Goal: Complete application form: Complete application form

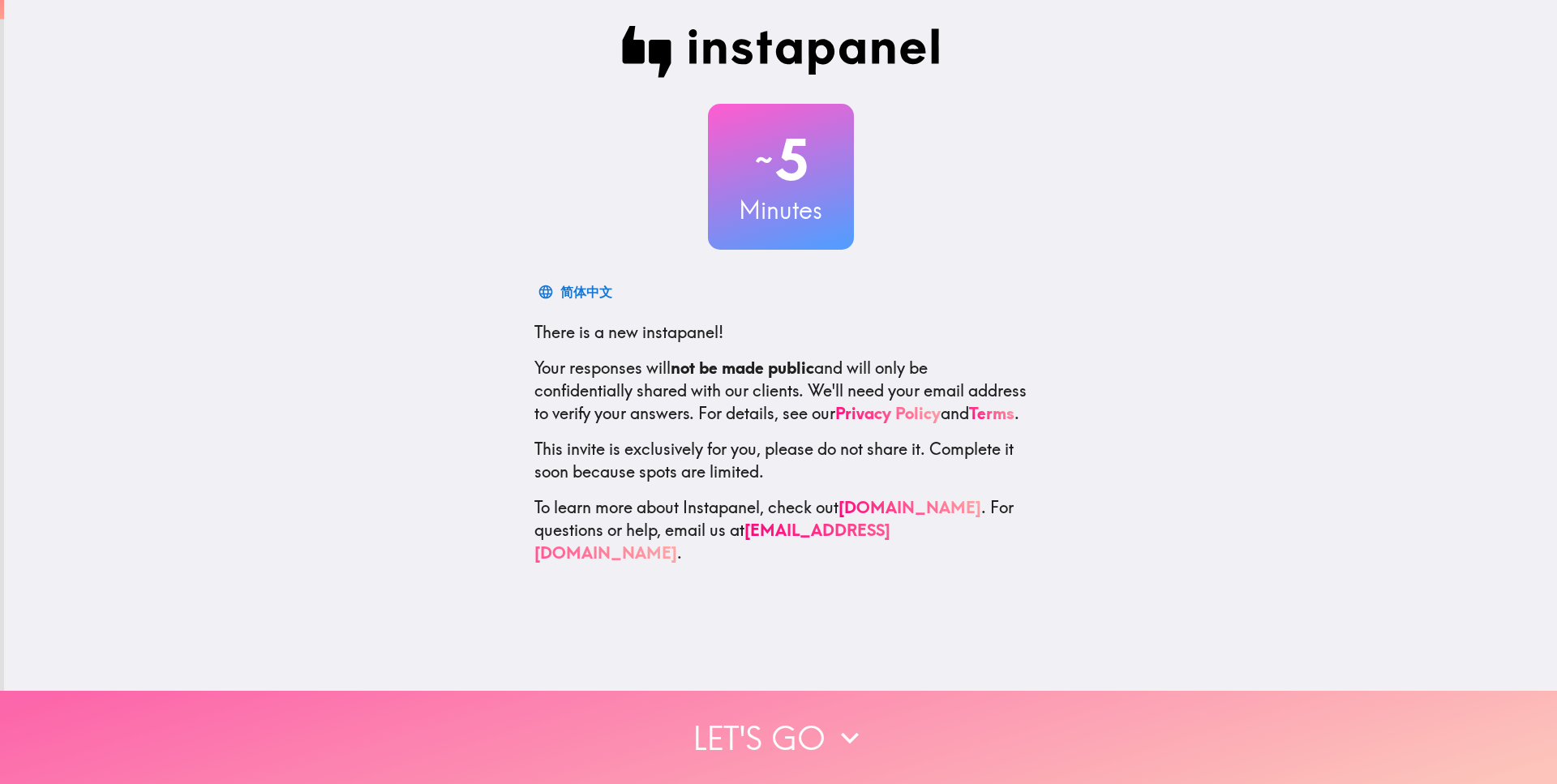
click at [730, 691] on button "Let's go" at bounding box center [778, 737] width 1557 height 93
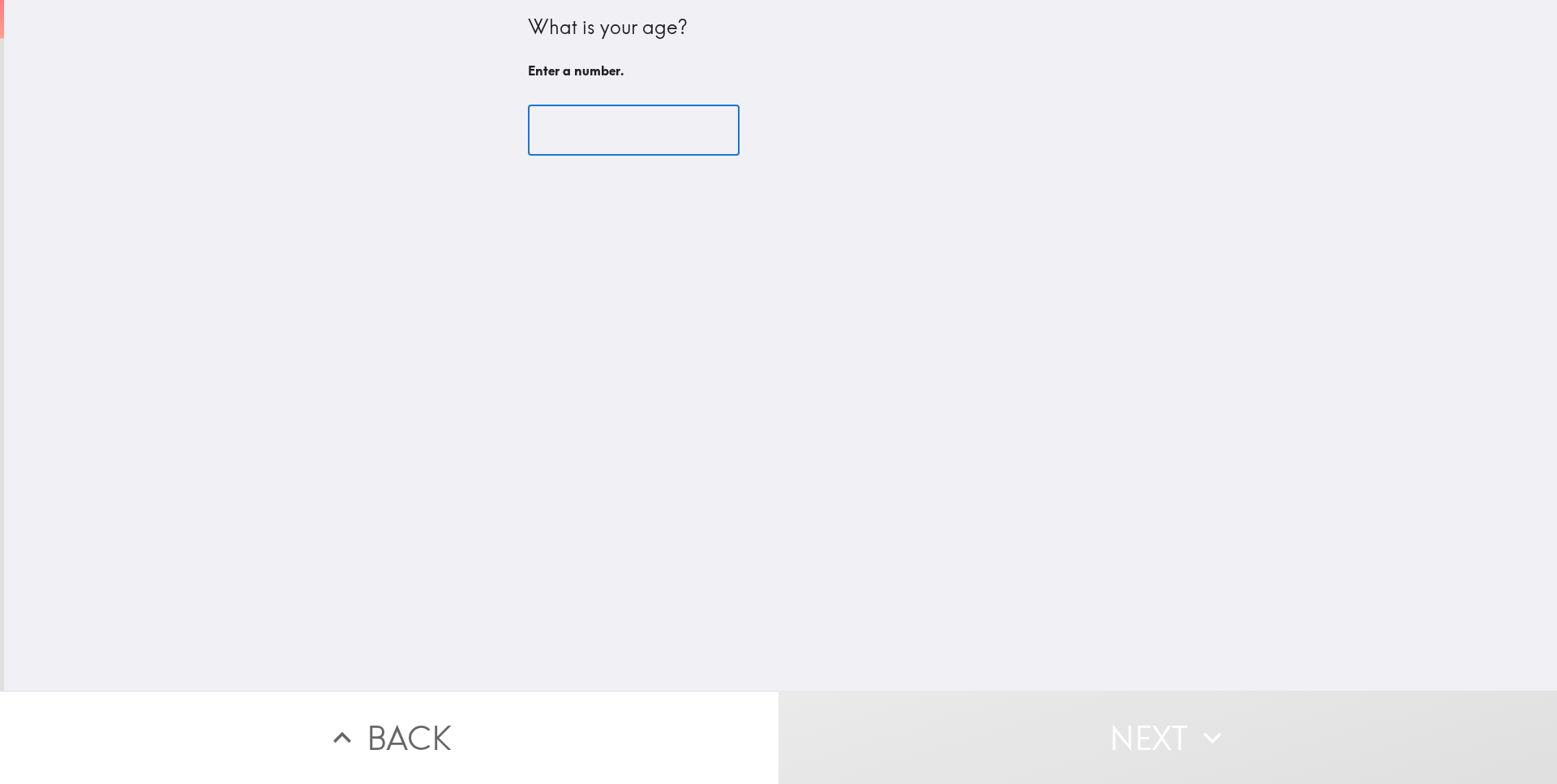
click at [578, 115] on input "number" at bounding box center [633, 130] width 211 height 50
click at [573, 120] on input "number" at bounding box center [633, 130] width 211 height 50
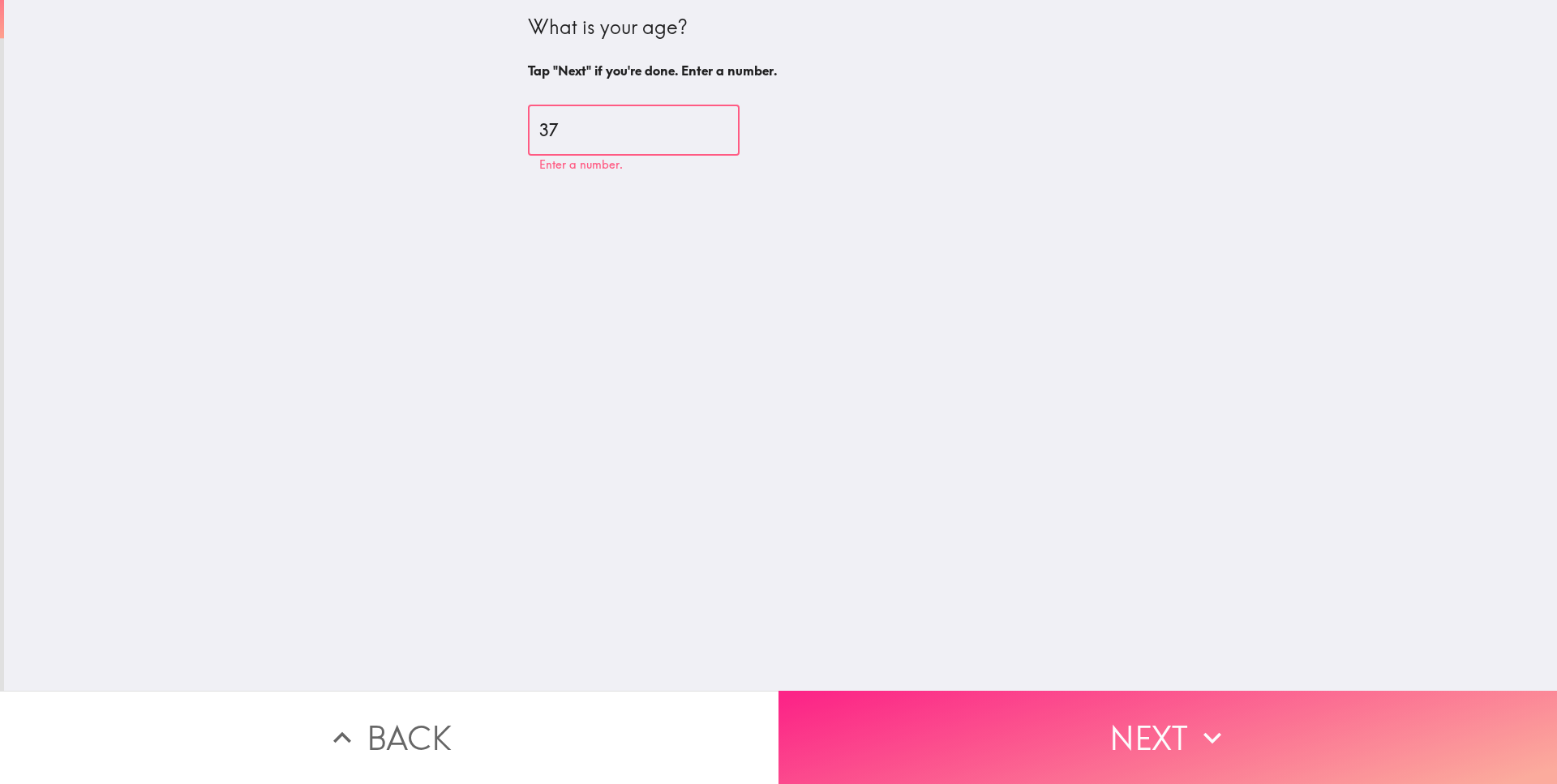
type input "37"
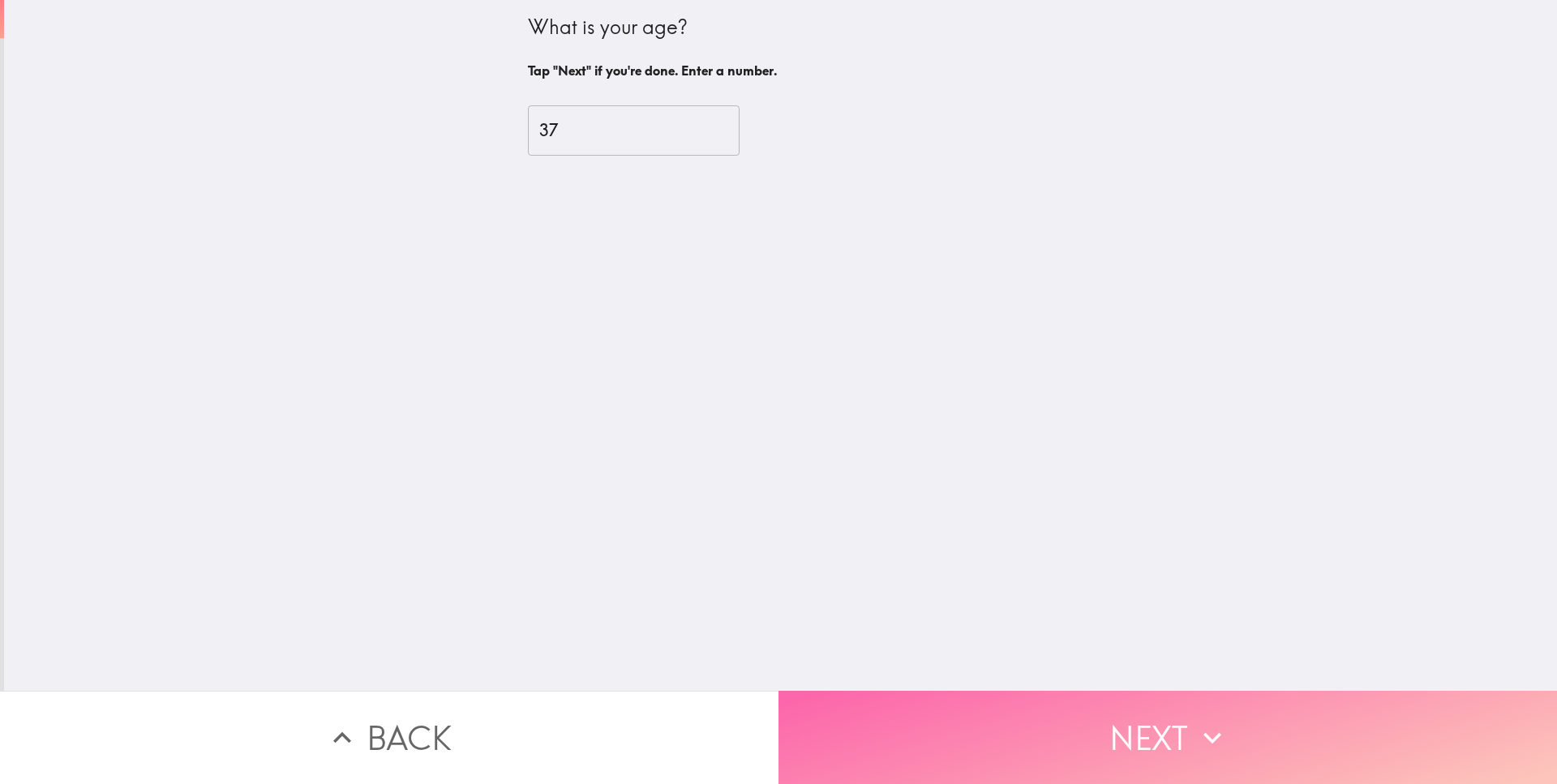
click at [1029, 706] on button "Next" at bounding box center [1167, 737] width 778 height 93
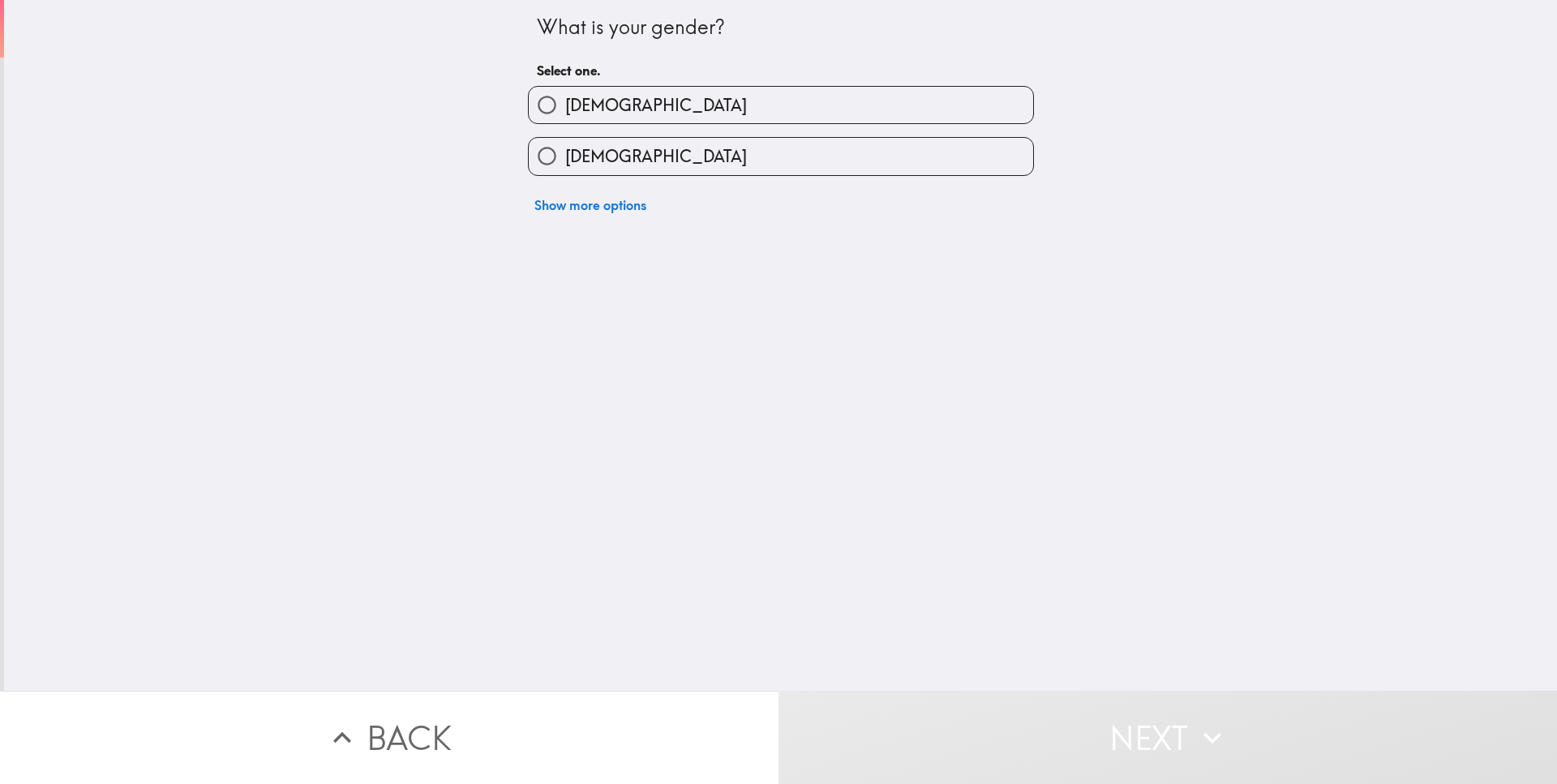
click at [595, 165] on span "[DEMOGRAPHIC_DATA]" at bounding box center [655, 156] width 182 height 23
click at [565, 165] on input "[DEMOGRAPHIC_DATA]" at bounding box center [546, 156] width 37 height 37
radio input "true"
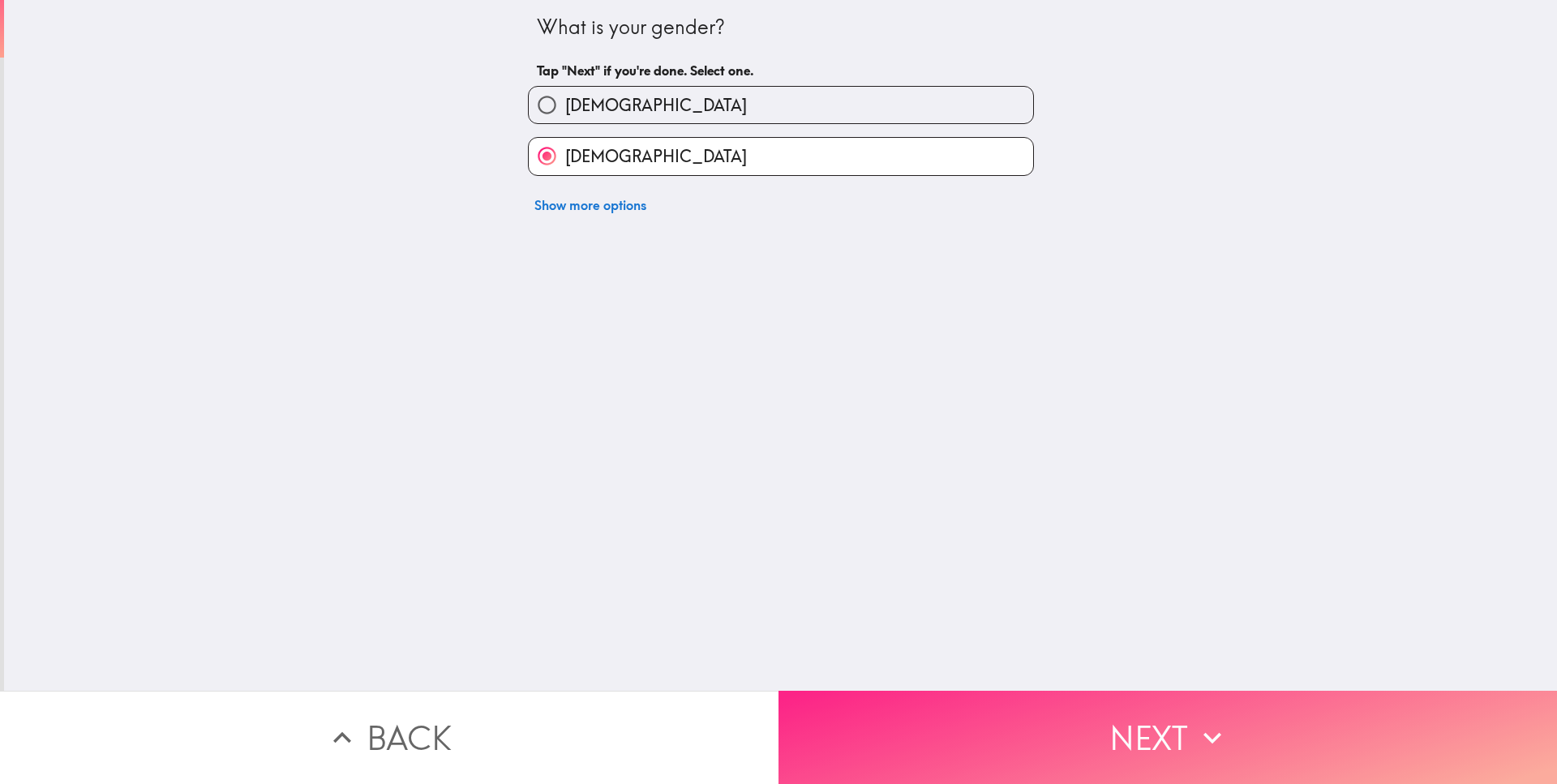
click at [966, 703] on button "Next" at bounding box center [1167, 737] width 778 height 93
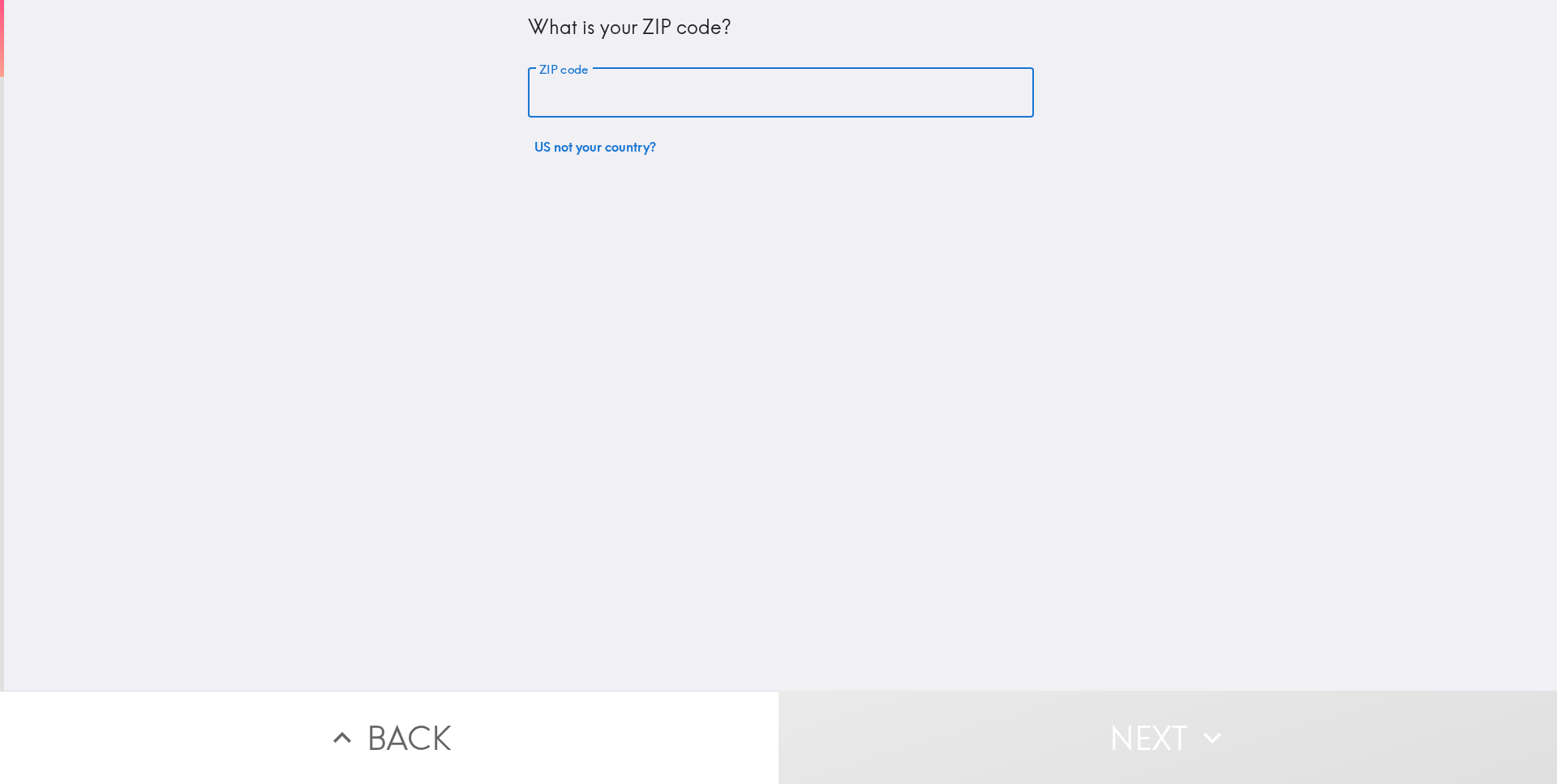
click at [620, 108] on input "ZIP code" at bounding box center [781, 93] width 506 height 50
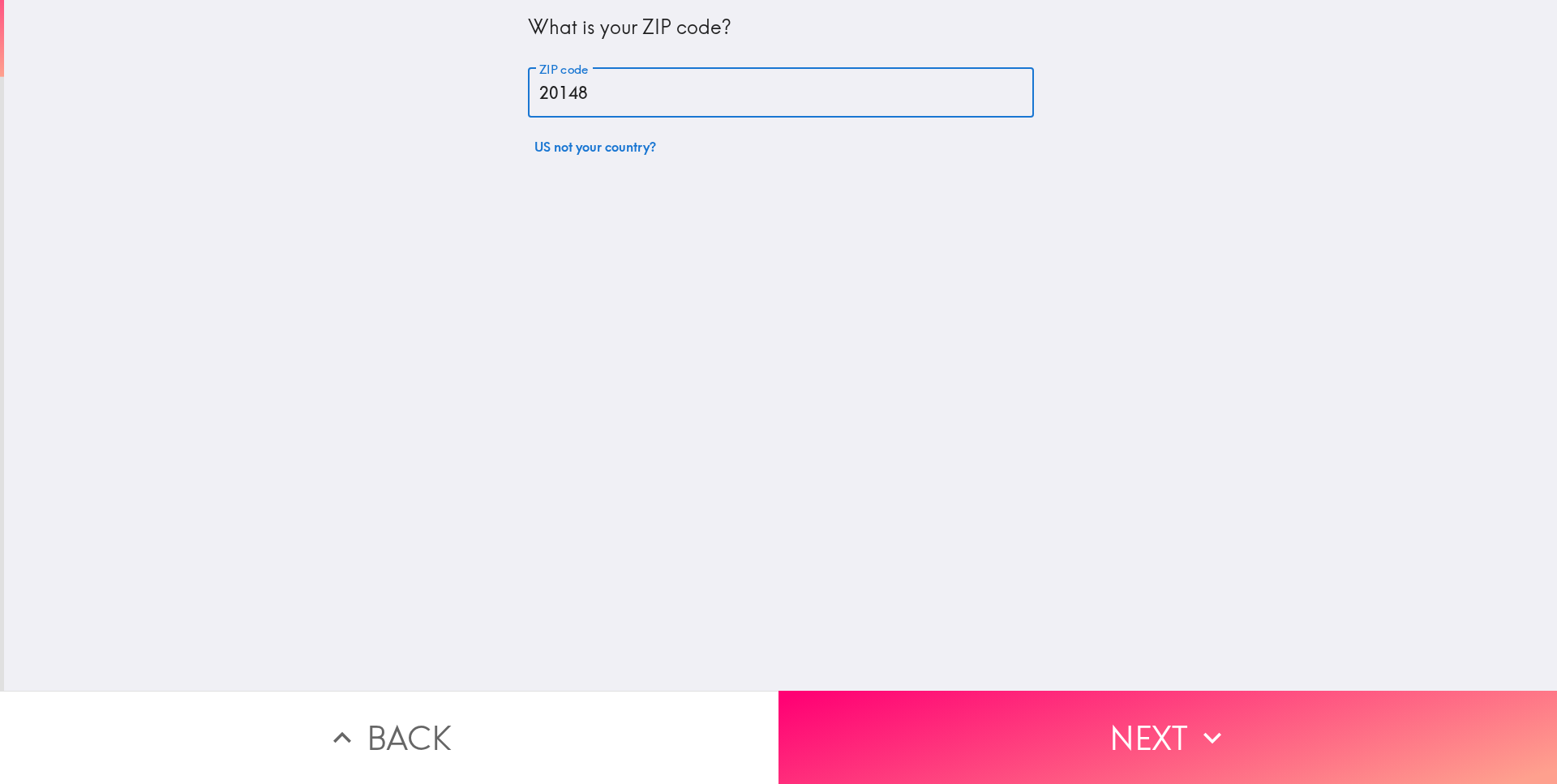
type input "20148"
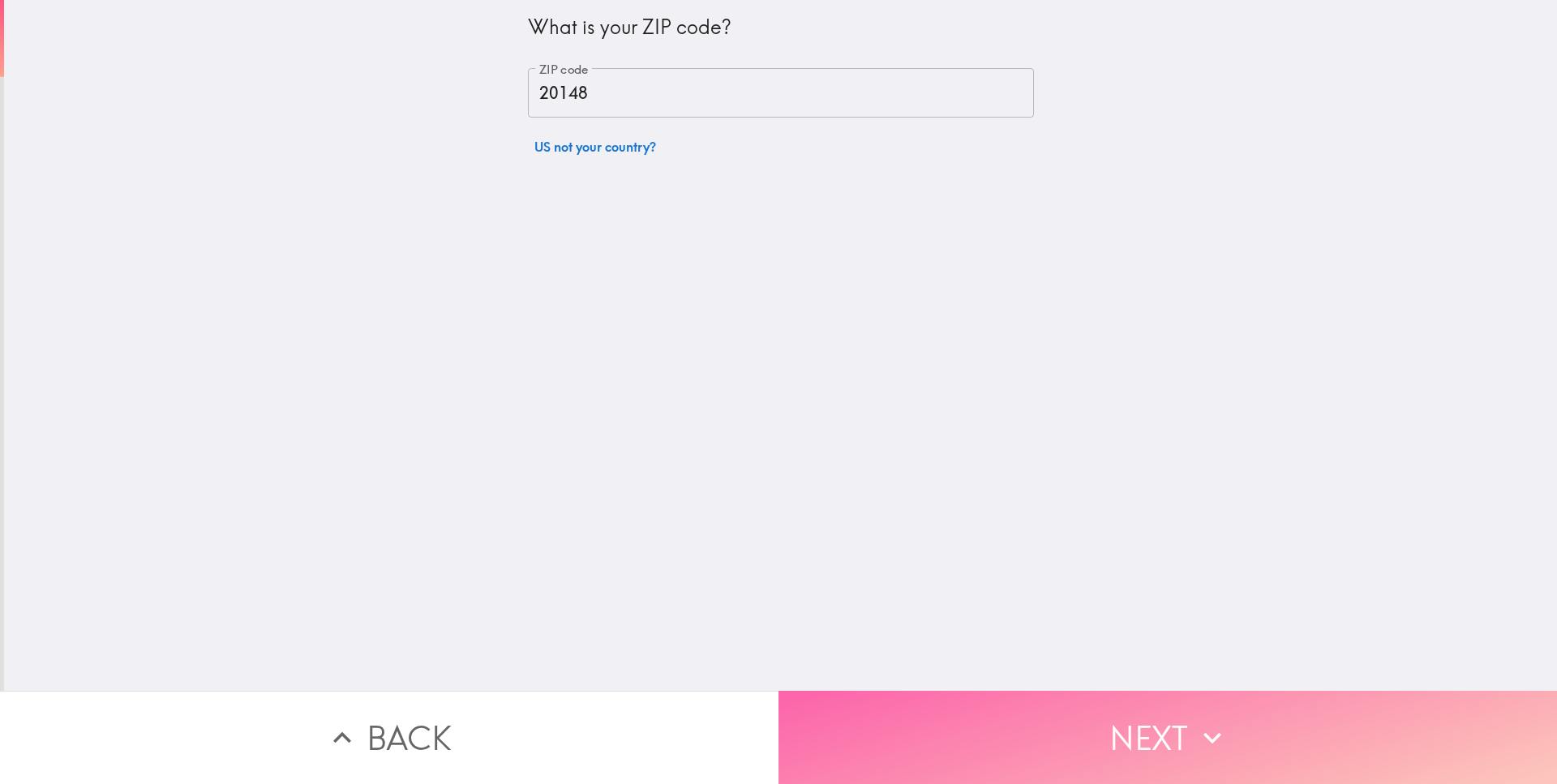
click at [933, 708] on button "Next" at bounding box center [1167, 737] width 778 height 93
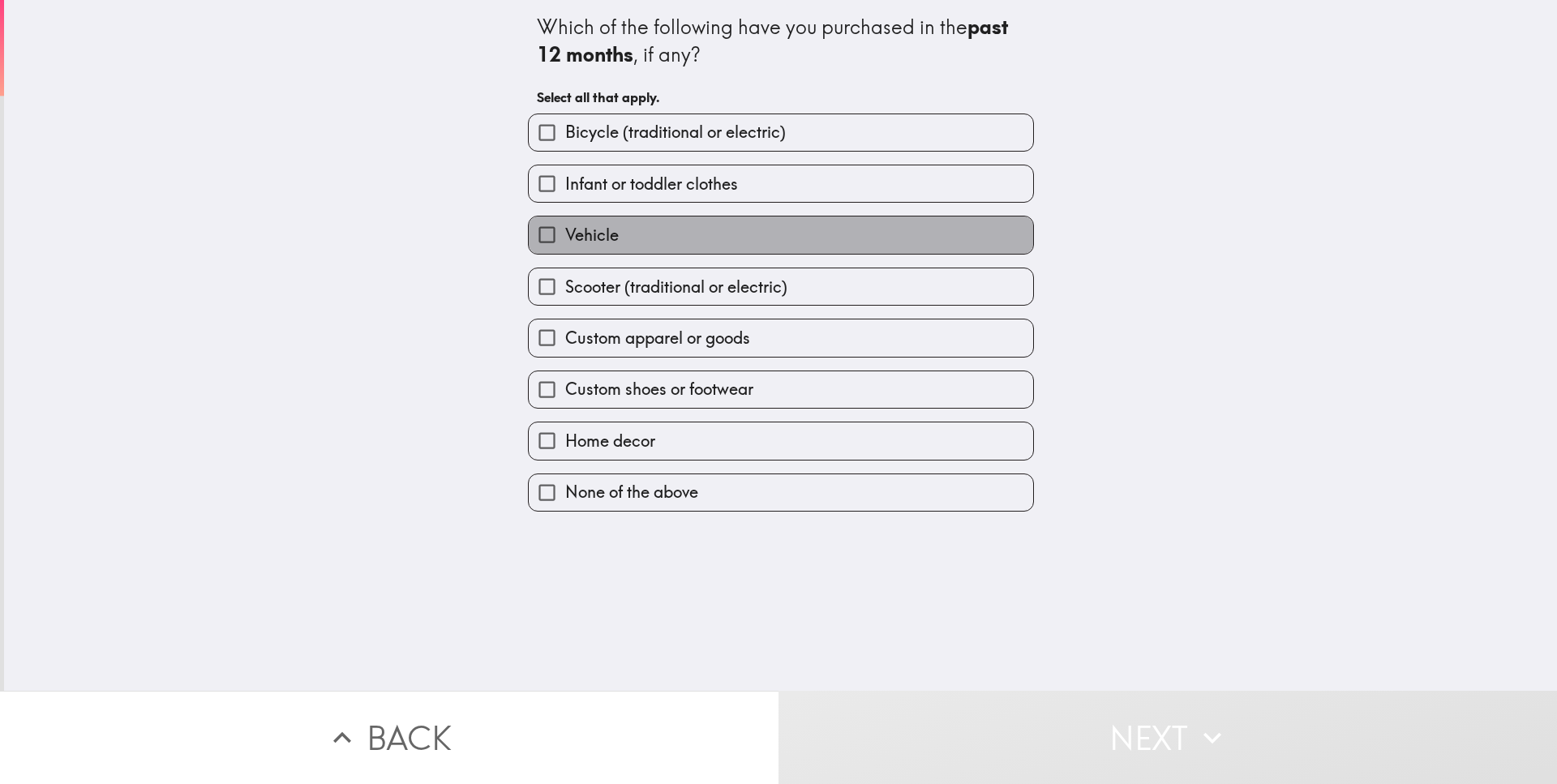
click at [721, 223] on label "Vehicle" at bounding box center [781, 234] width 505 height 37
click at [565, 223] on input "Vehicle" at bounding box center [546, 234] width 37 height 37
checkbox input "true"
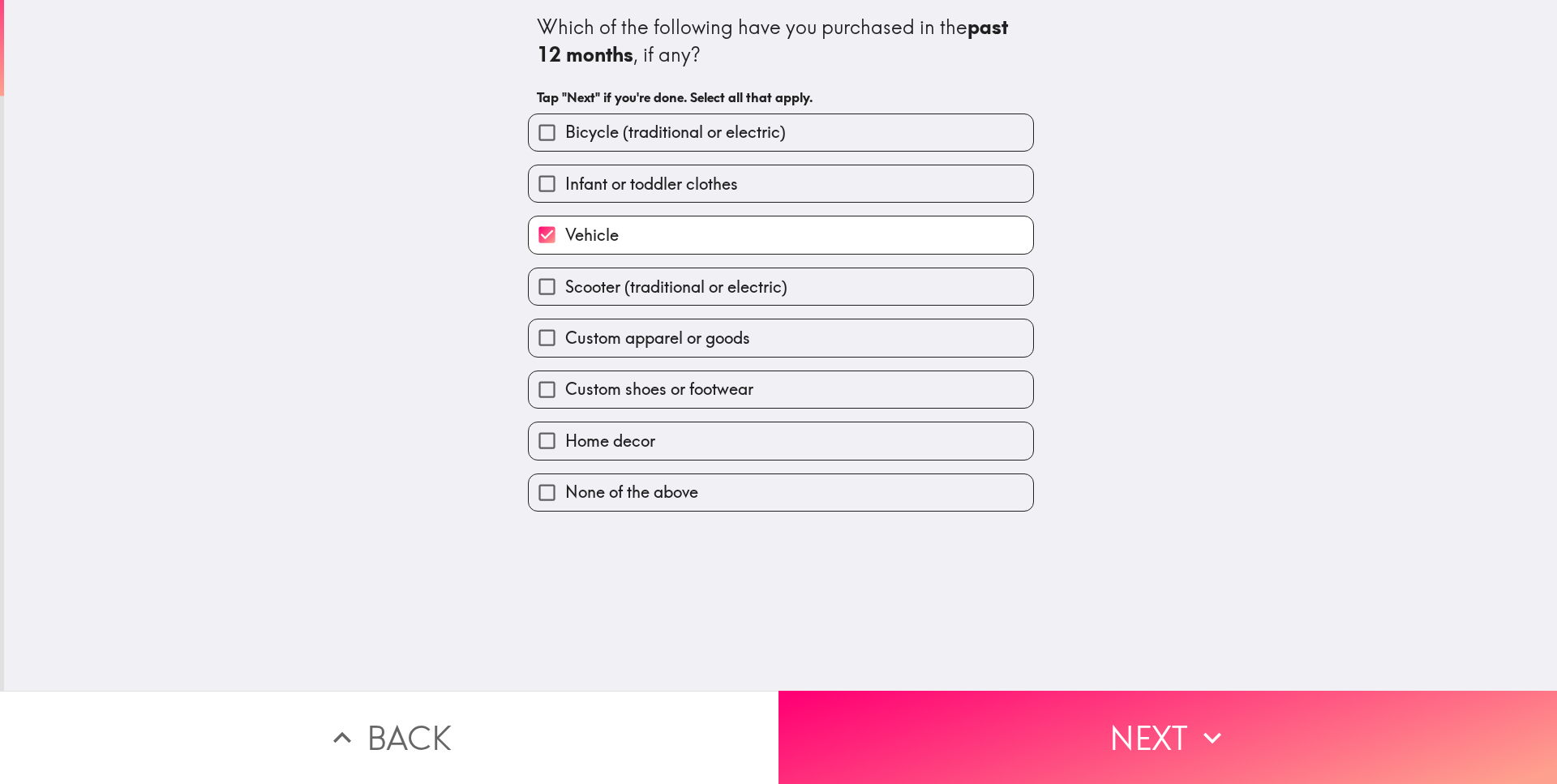
click at [741, 135] on span "Bicycle (traditional or electric)" at bounding box center [675, 132] width 221 height 23
click at [565, 135] on input "Bicycle (traditional or electric)" at bounding box center [546, 132] width 37 height 37
checkbox input "true"
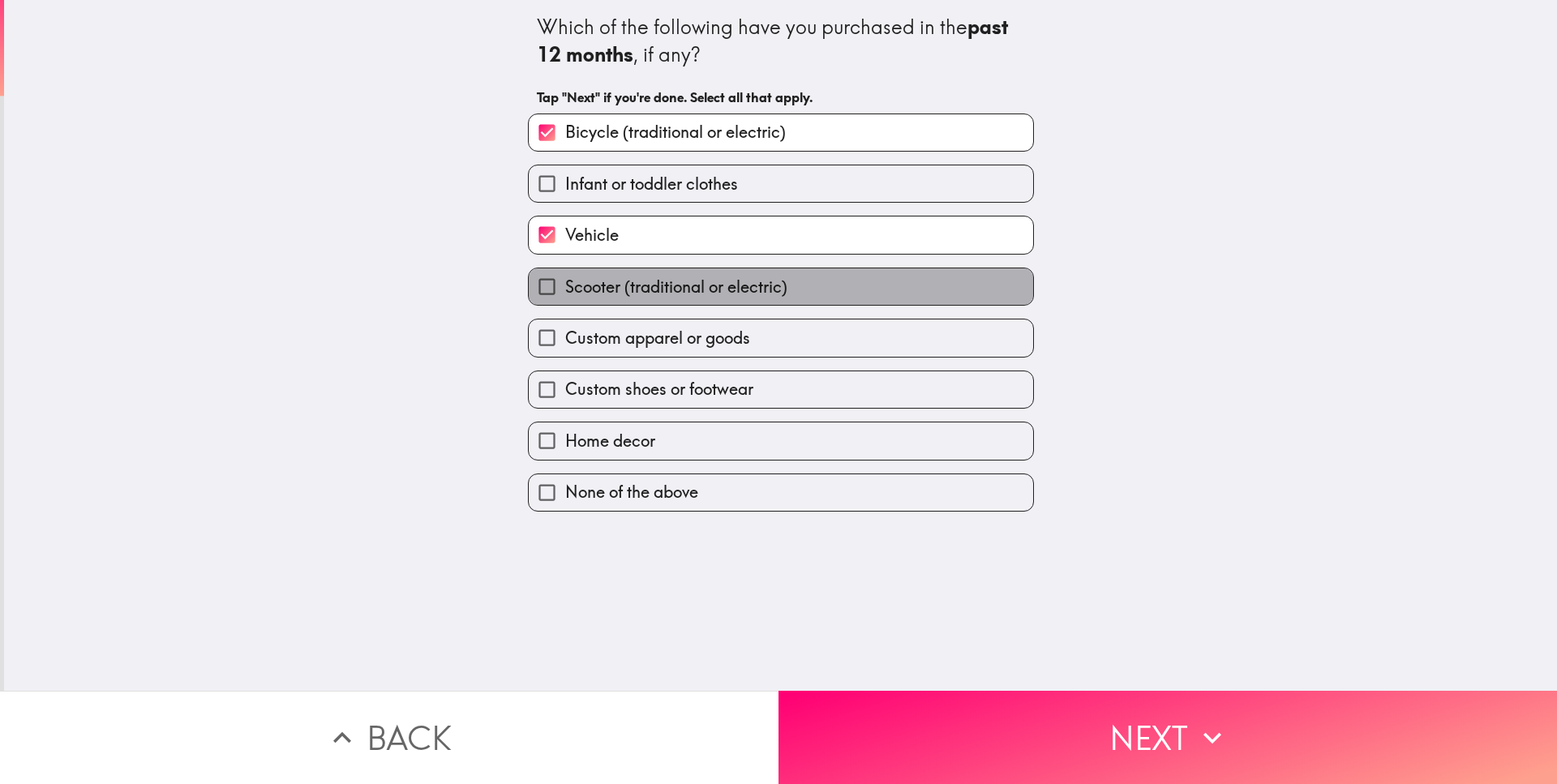
click at [732, 291] on span "Scooter (traditional or electric)" at bounding box center [676, 287] width 222 height 23
click at [565, 291] on input "Scooter (traditional or electric)" at bounding box center [546, 286] width 37 height 37
checkbox input "true"
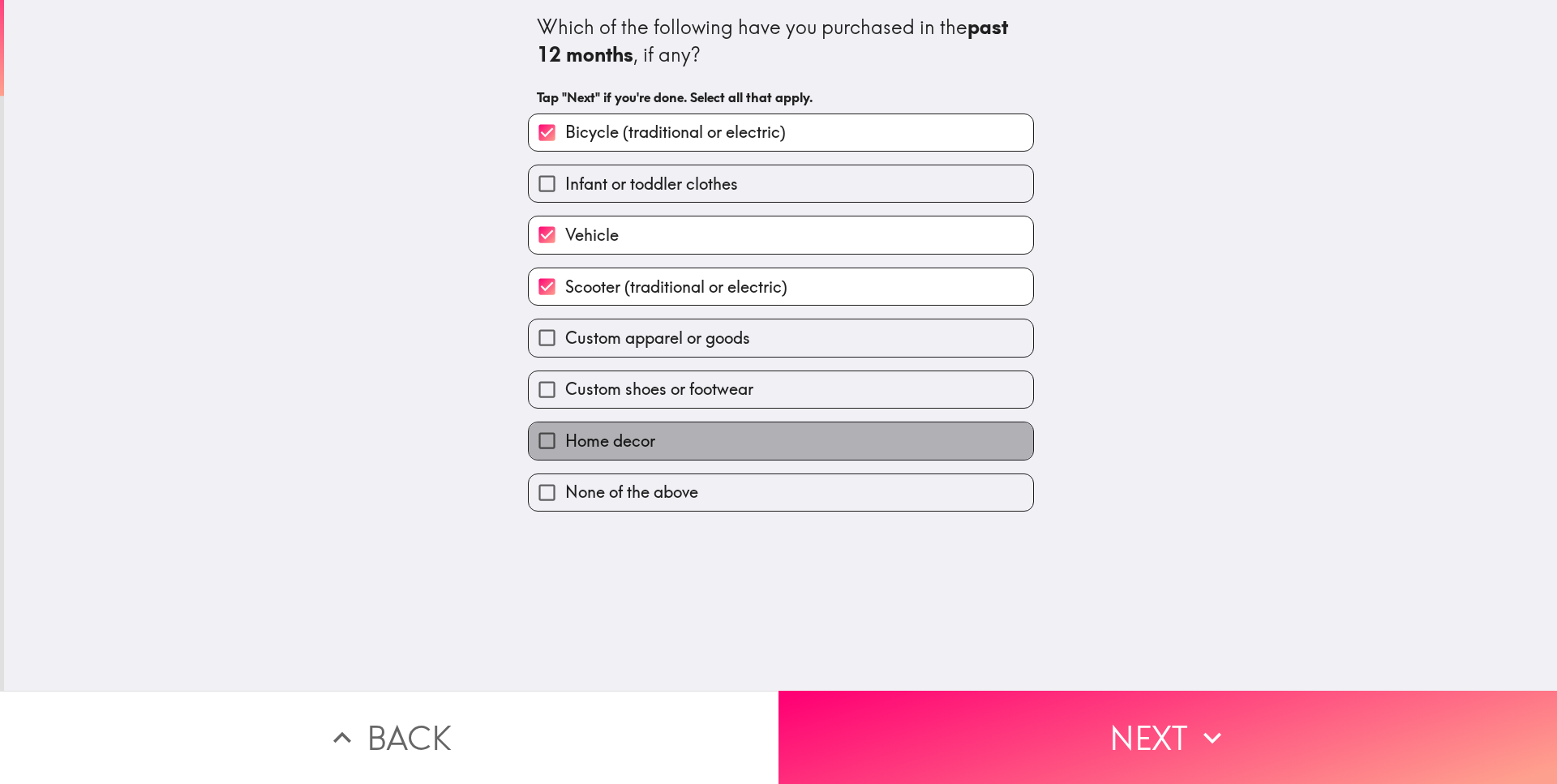
click at [737, 426] on label "Home decor" at bounding box center [781, 441] width 505 height 37
click at [565, 426] on input "Home decor" at bounding box center [546, 441] width 37 height 37
checkbox input "true"
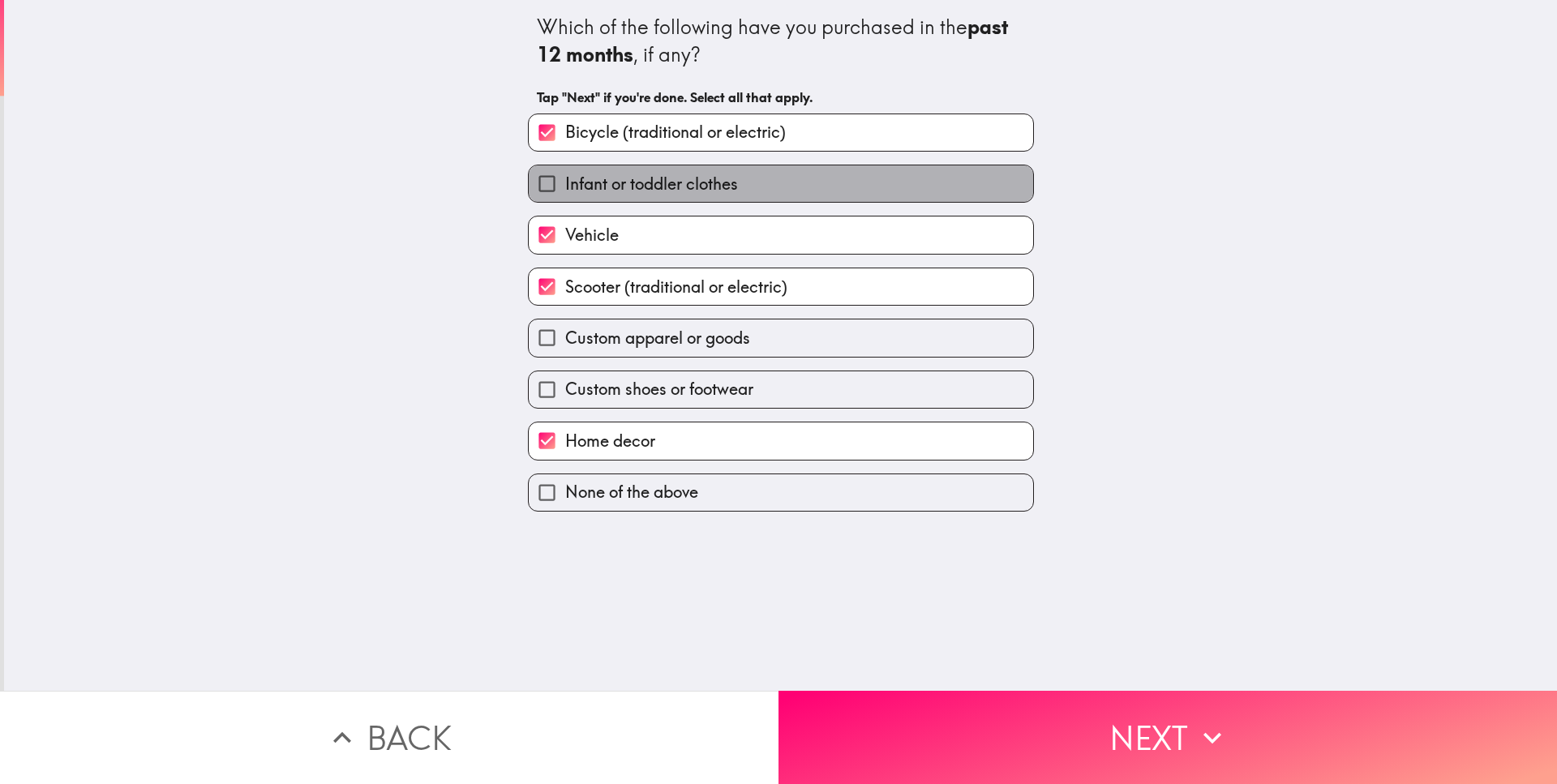
click at [778, 176] on label "Infant or toddler clothes" at bounding box center [781, 183] width 505 height 37
click at [565, 176] on input "Infant or toddler clothes" at bounding box center [546, 183] width 37 height 37
checkbox input "true"
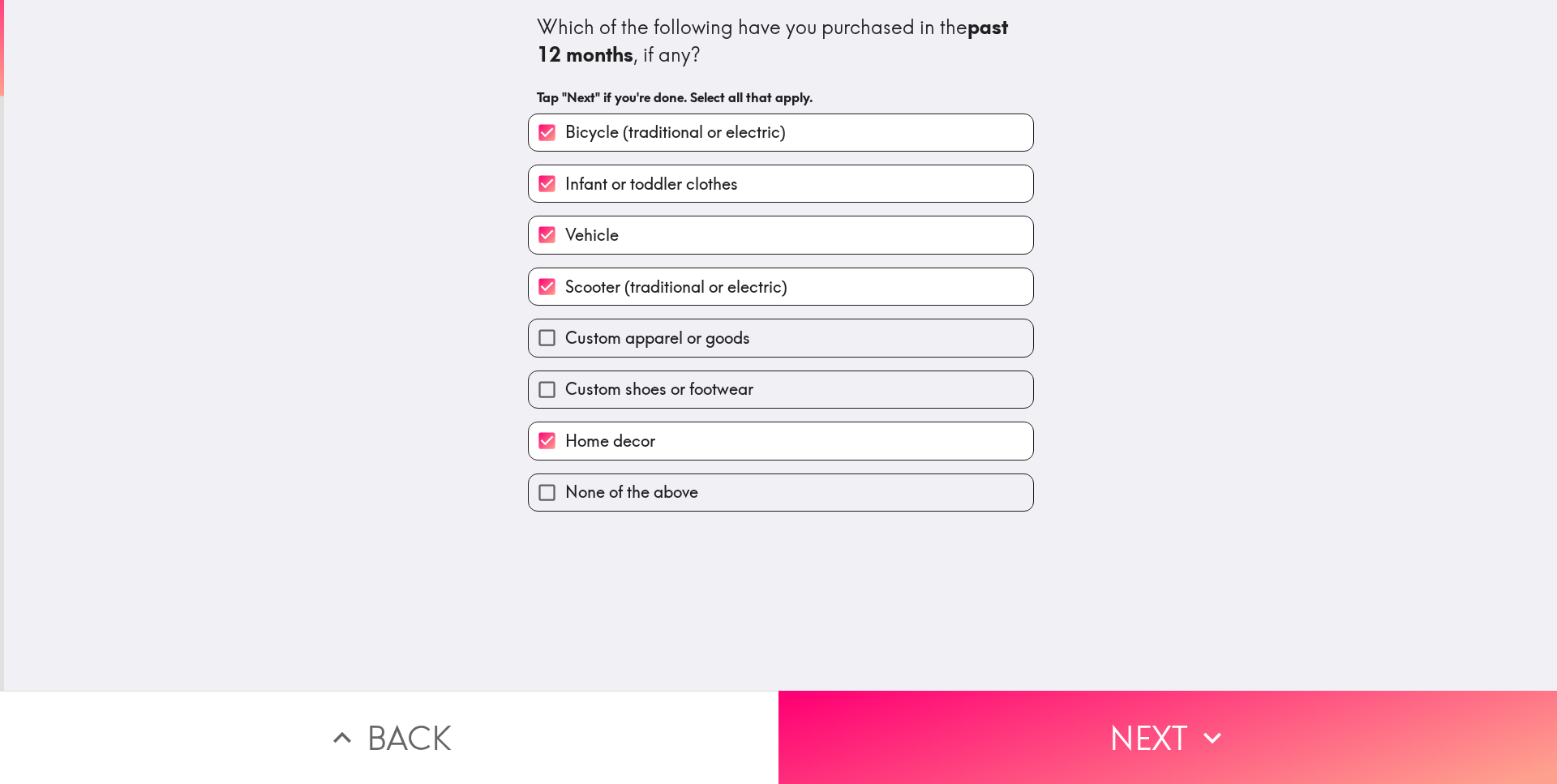
click at [726, 325] on label "Custom apparel or goods" at bounding box center [781, 337] width 505 height 37
click at [565, 325] on input "Custom apparel or goods" at bounding box center [546, 337] width 37 height 37
checkbox input "true"
click at [752, 360] on div "Custom shoes or footwear" at bounding box center [774, 383] width 519 height 51
click at [764, 373] on label "Custom shoes or footwear" at bounding box center [781, 389] width 505 height 37
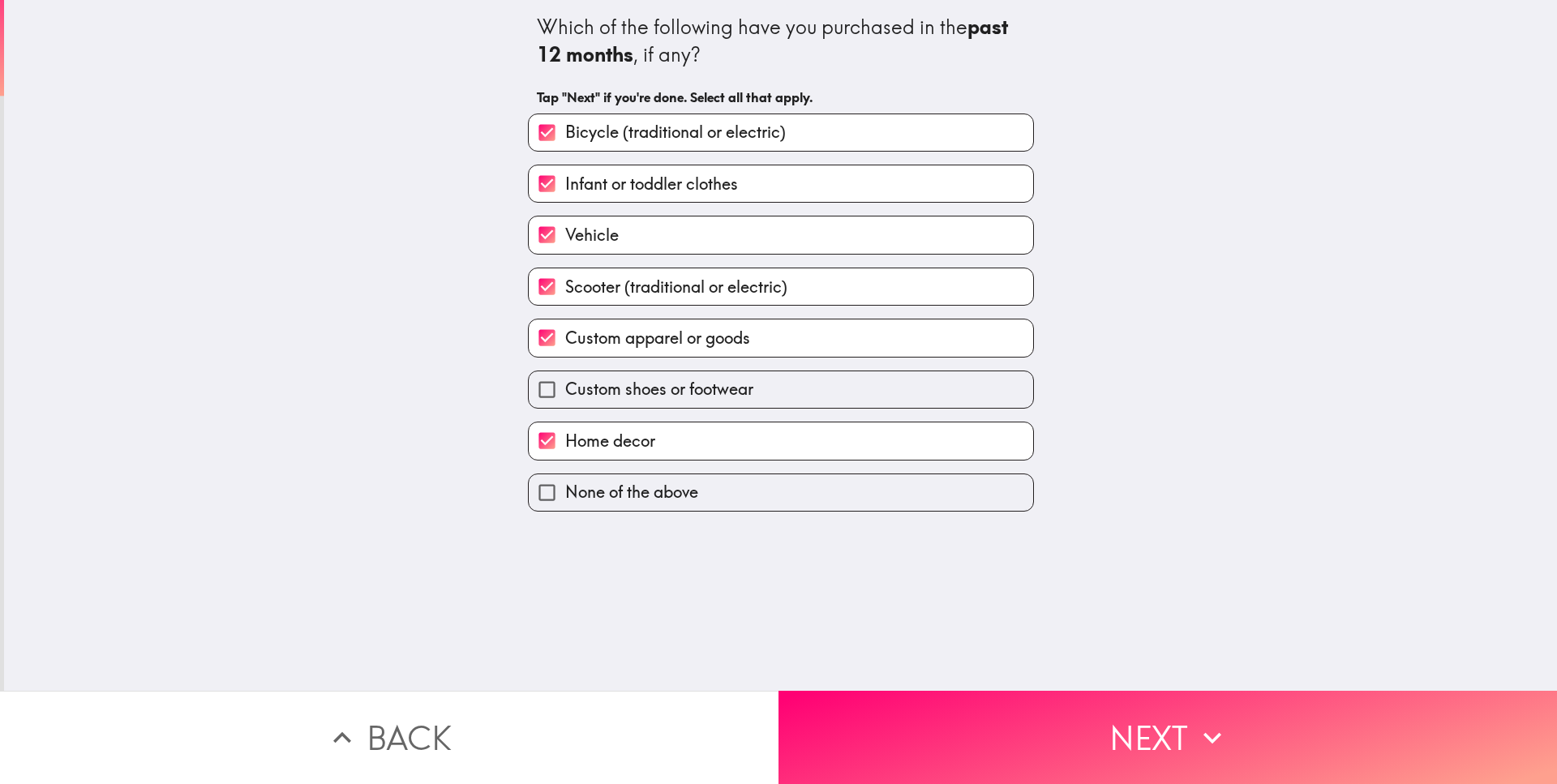
click at [565, 373] on input "Custom shoes or footwear" at bounding box center [546, 389] width 37 height 37
checkbox input "true"
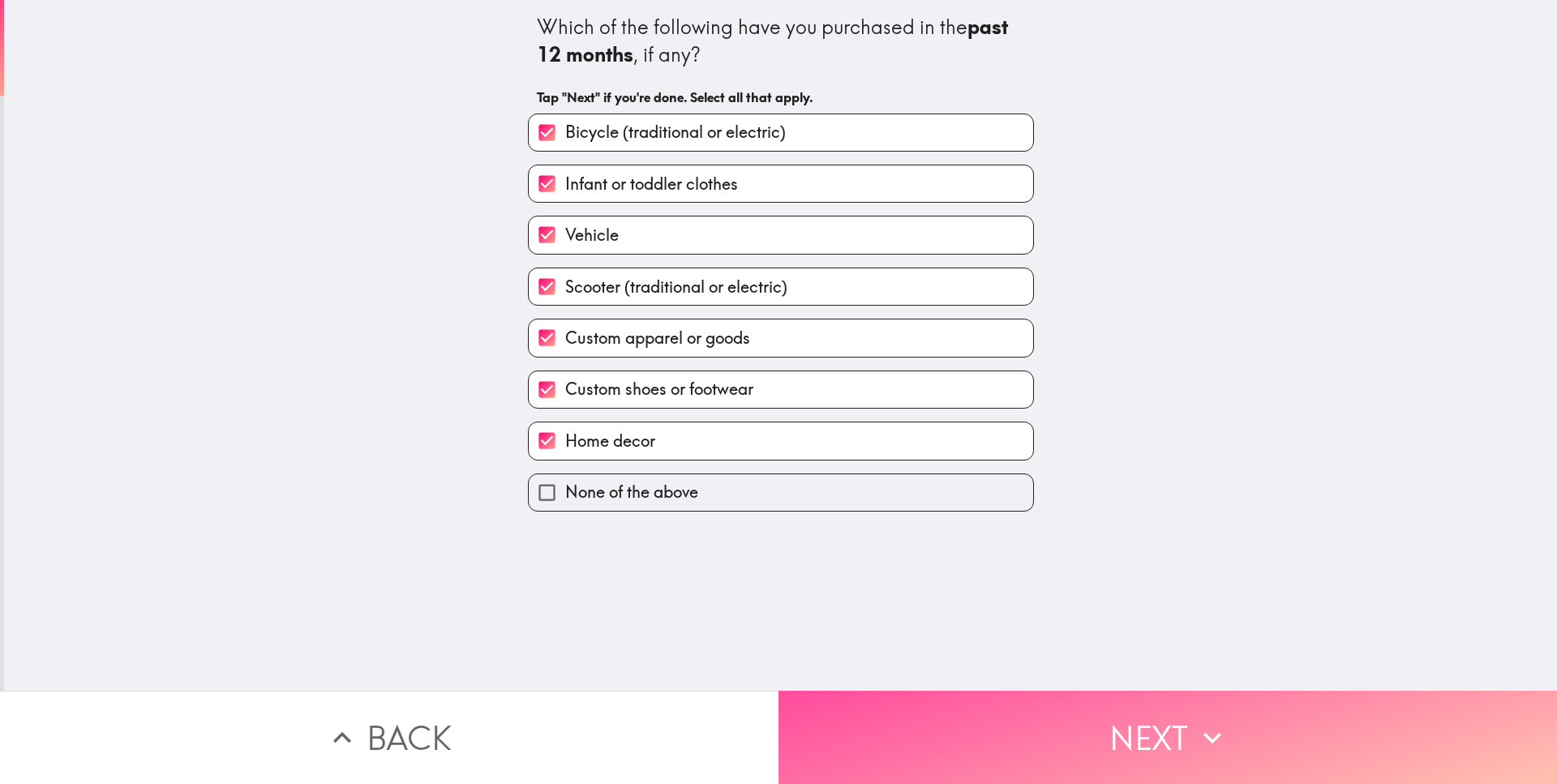
click at [918, 714] on button "Next" at bounding box center [1167, 737] width 778 height 93
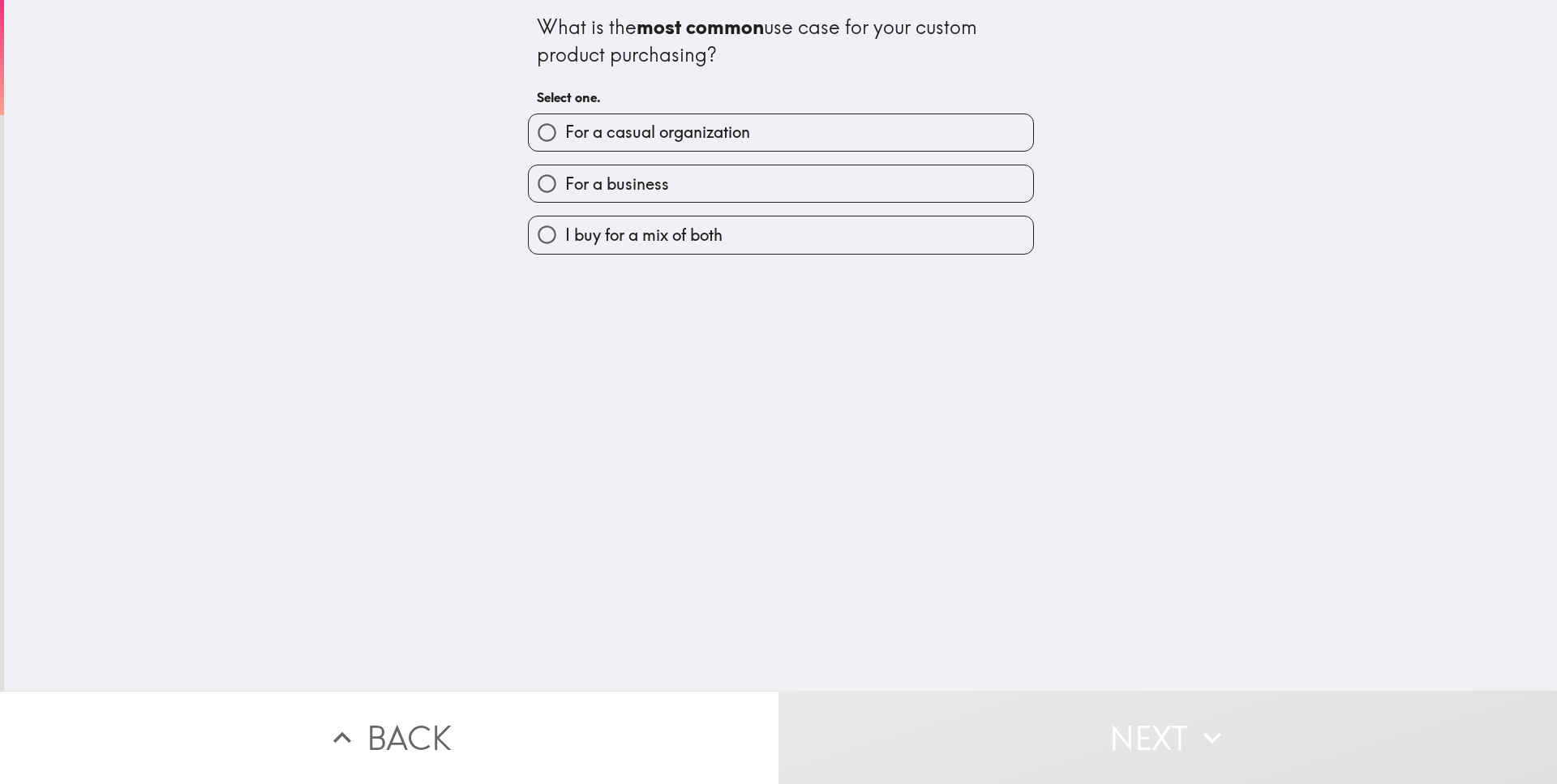
click at [592, 187] on span "For a business" at bounding box center [617, 184] width 104 height 23
click at [565, 187] on input "For a business" at bounding box center [546, 183] width 37 height 37
radio input "true"
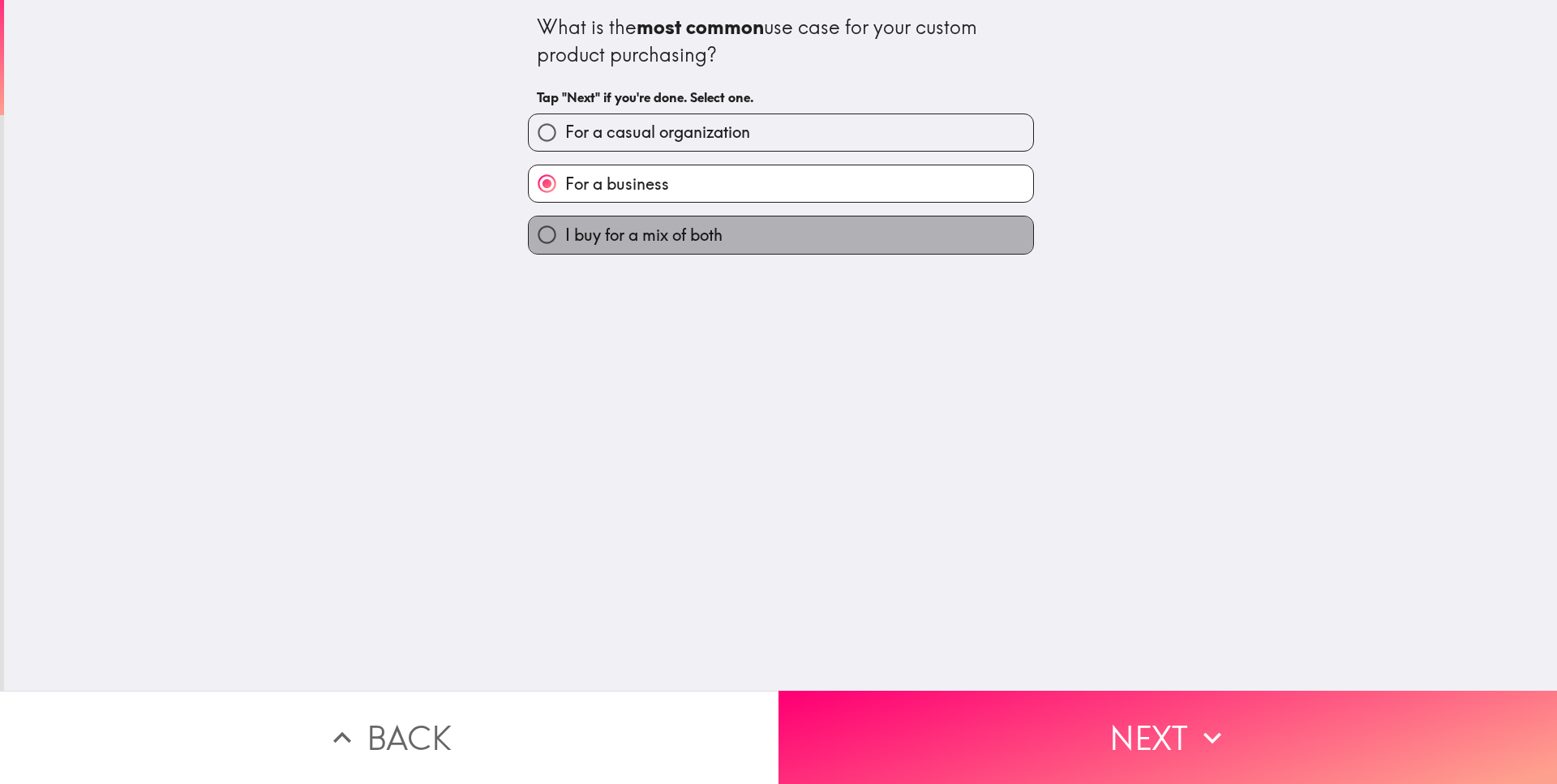
click at [626, 245] on span "I buy for a mix of both" at bounding box center [643, 235] width 158 height 23
click at [565, 245] on input "I buy for a mix of both" at bounding box center [546, 234] width 37 height 37
radio input "true"
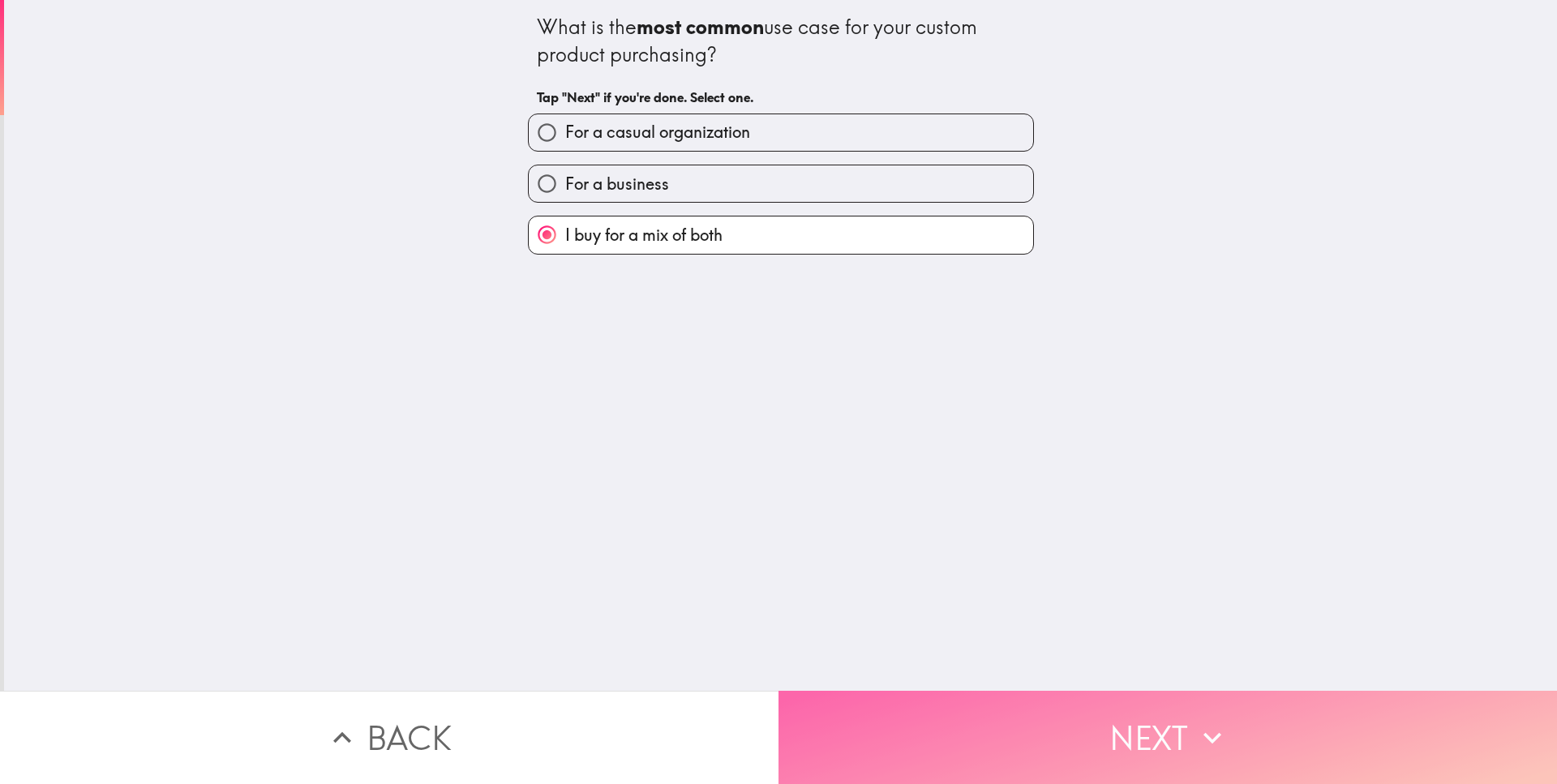
click at [931, 712] on button "Next" at bounding box center [1167, 737] width 778 height 93
